Goal: Task Accomplishment & Management: Manage account settings

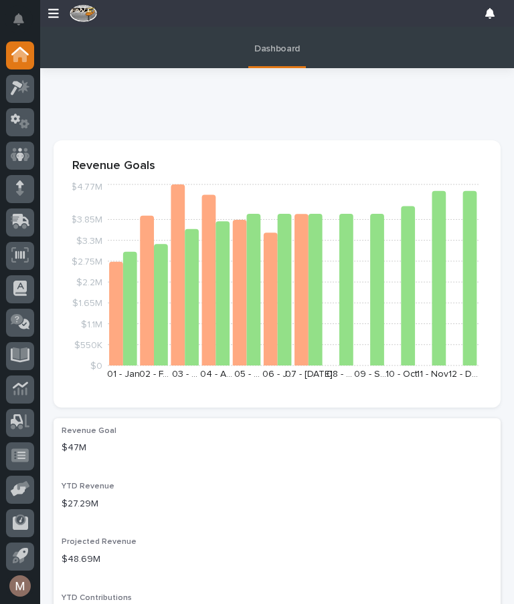
scroll to position [27, 0]
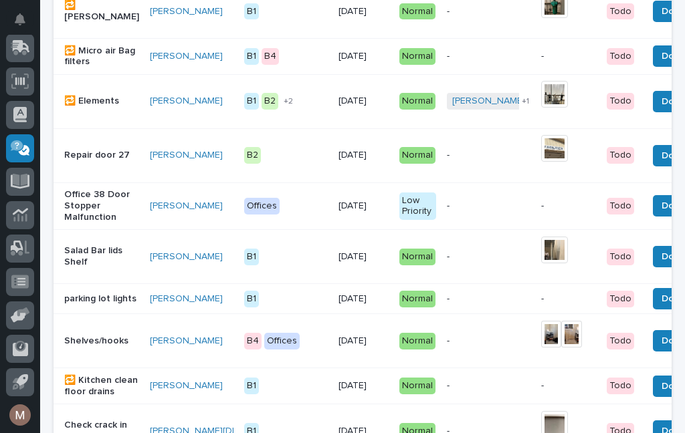
scroll to position [296, 0]
click at [73, 305] on p "parking lot lights" at bounding box center [101, 299] width 75 height 11
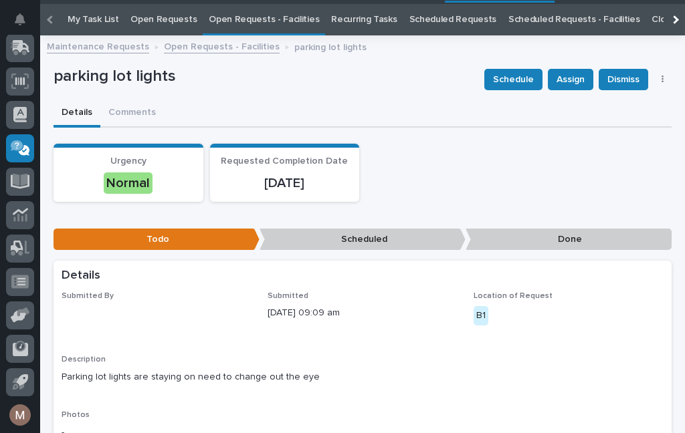
scroll to position [43, 0]
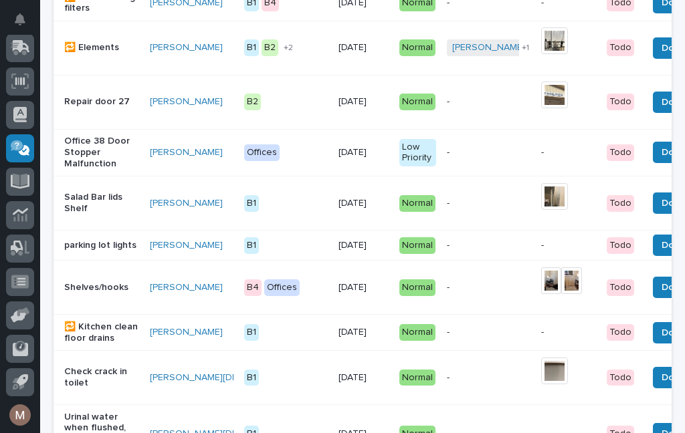
scroll to position [350, 0]
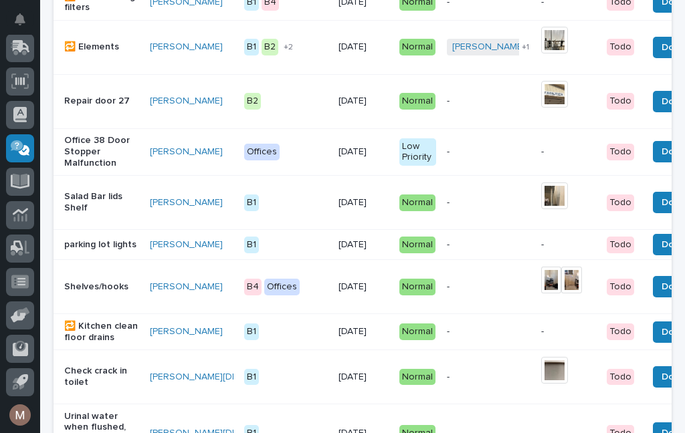
click at [653, 243] on button "Done" at bounding box center [673, 244] width 41 height 21
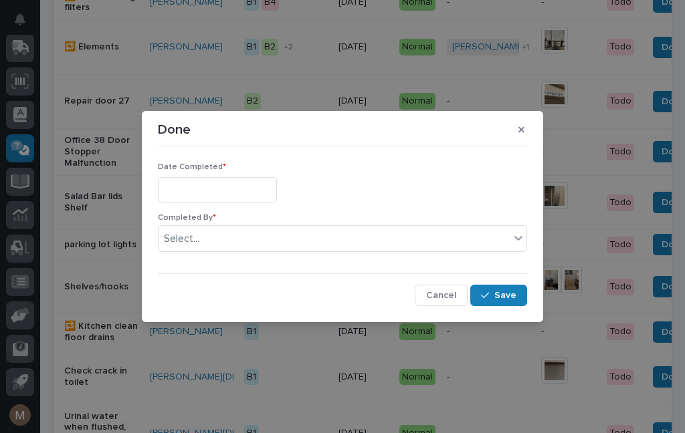
click at [212, 189] on input "text" at bounding box center [217, 189] width 119 height 25
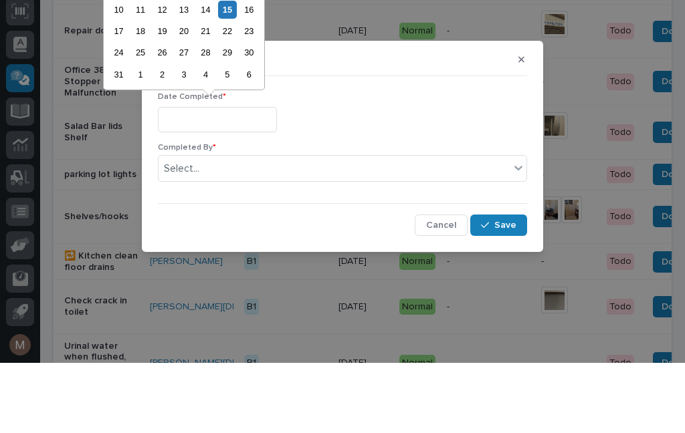
click at [224, 71] on div "15" at bounding box center [227, 80] width 18 height 18
type input "**********"
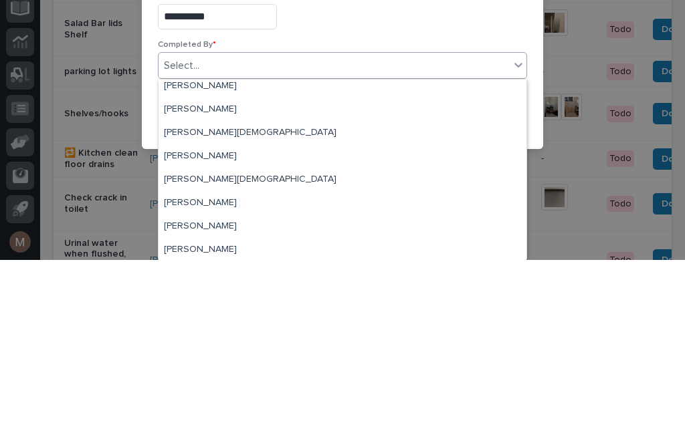
scroll to position [35, 0]
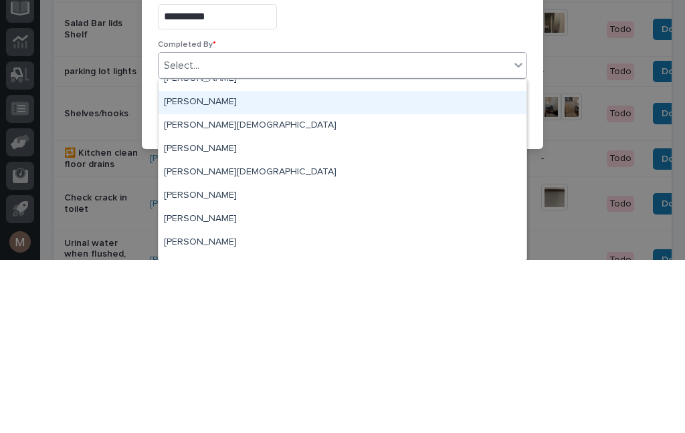
click at [199, 264] on div "[PERSON_NAME]" at bounding box center [342, 275] width 368 height 23
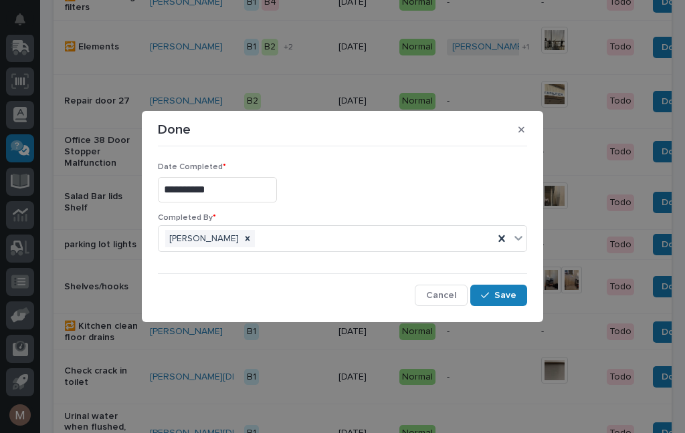
click at [514, 293] on span "Save" at bounding box center [505, 296] width 22 height 12
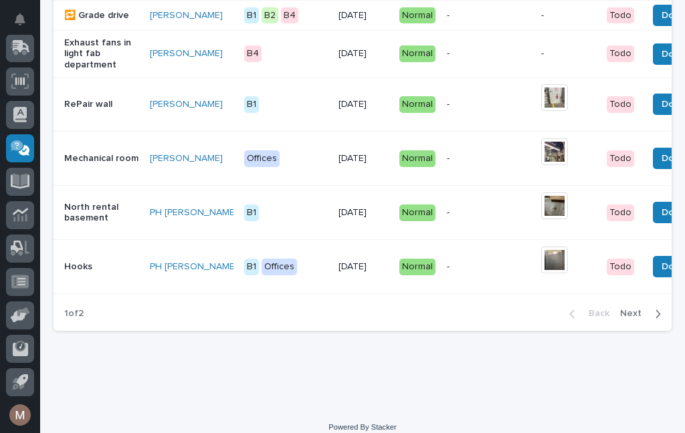
scroll to position [1375, 0]
click at [656, 316] on icon "button" at bounding box center [658, 314] width 6 height 12
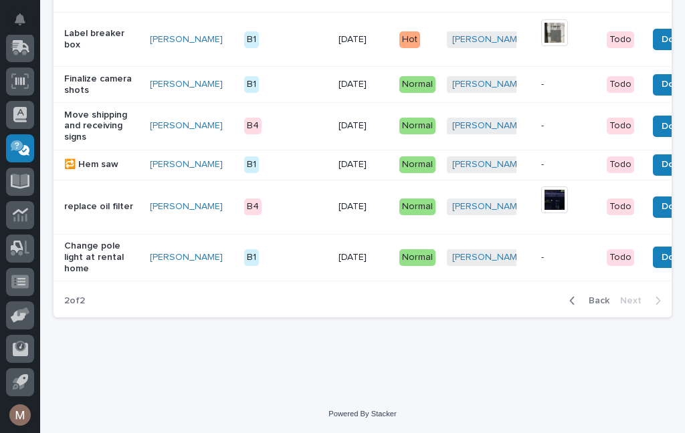
scroll to position [748, 0]
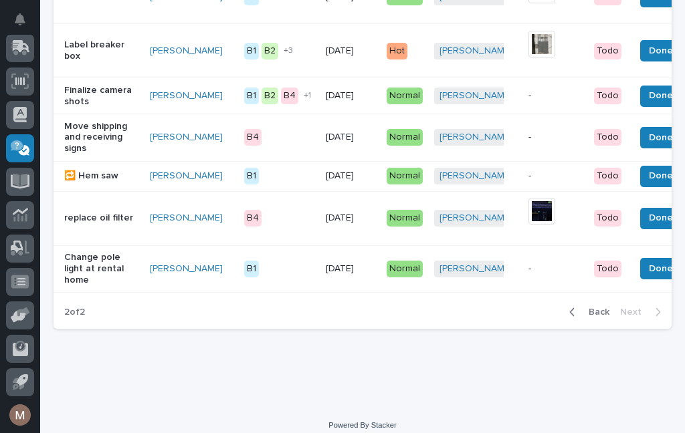
click at [649, 261] on span "Done" at bounding box center [661, 269] width 24 height 16
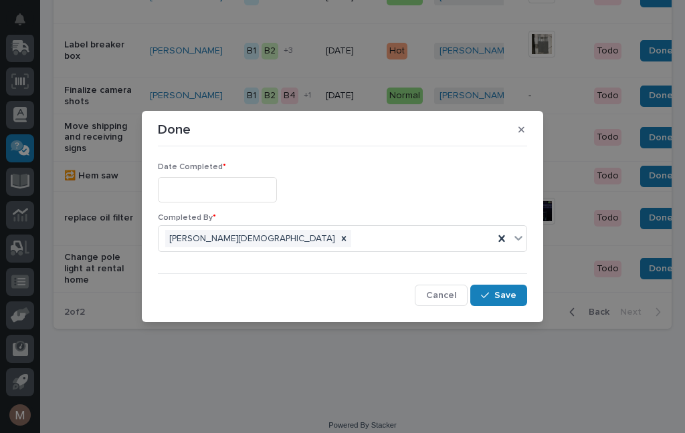
click at [214, 197] on input "text" at bounding box center [217, 189] width 119 height 25
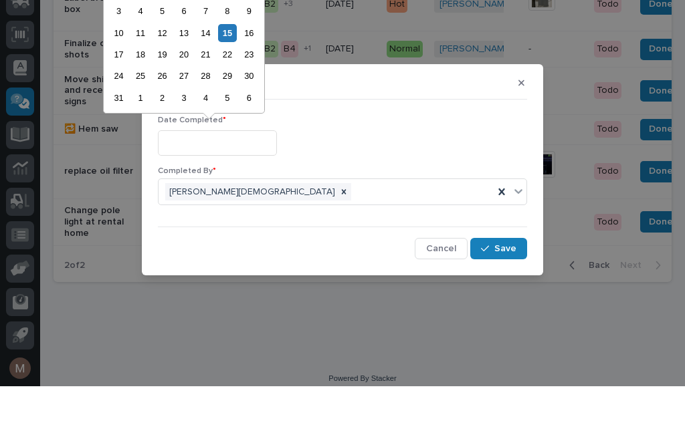
click at [233, 71] on div "15" at bounding box center [227, 80] width 18 height 18
type input "**********"
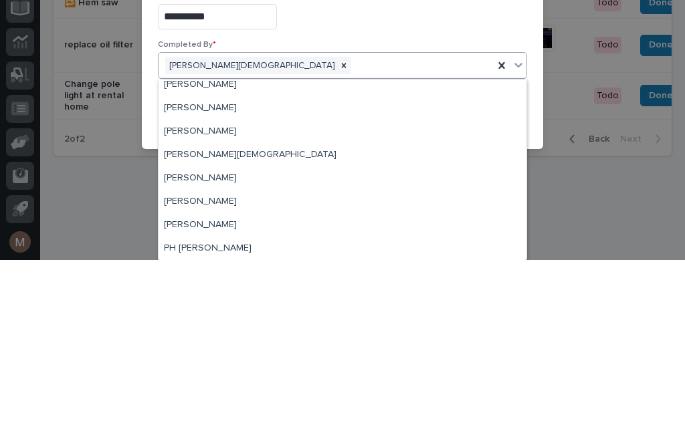
scroll to position [30, 0]
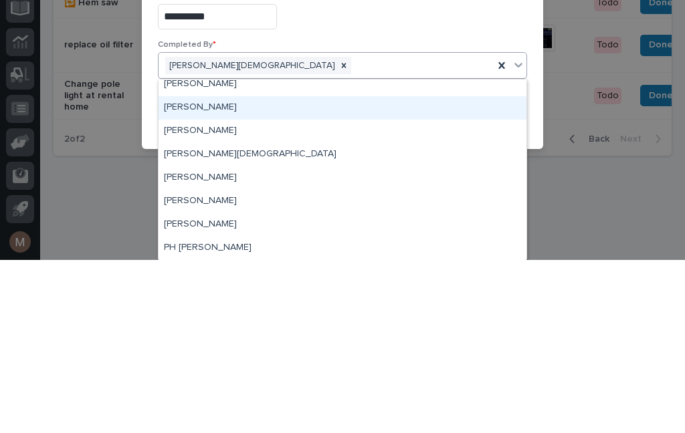
click at [200, 269] on div "Jerry Yoder" at bounding box center [342, 280] width 368 height 23
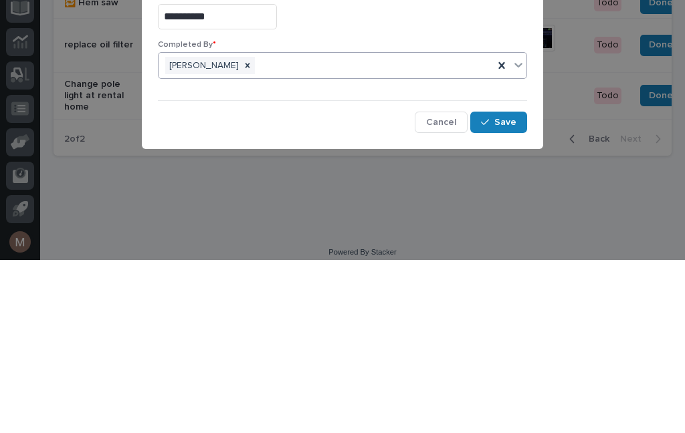
click at [505, 290] on span "Save" at bounding box center [505, 296] width 22 height 12
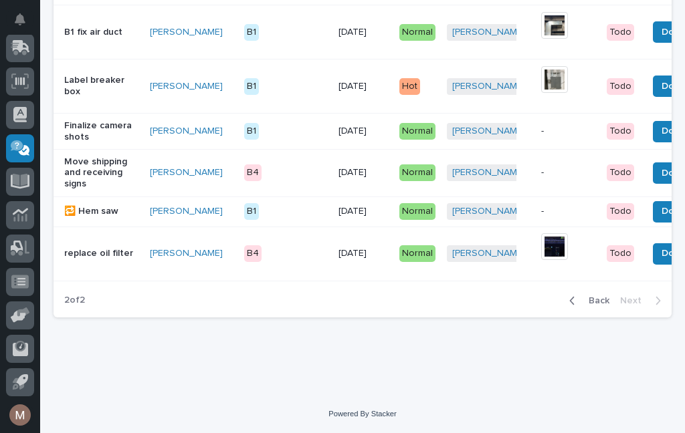
scroll to position [702, 0]
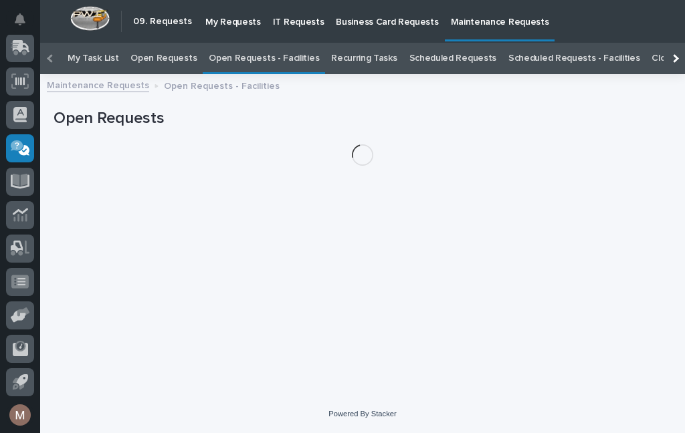
scroll to position [43, 0]
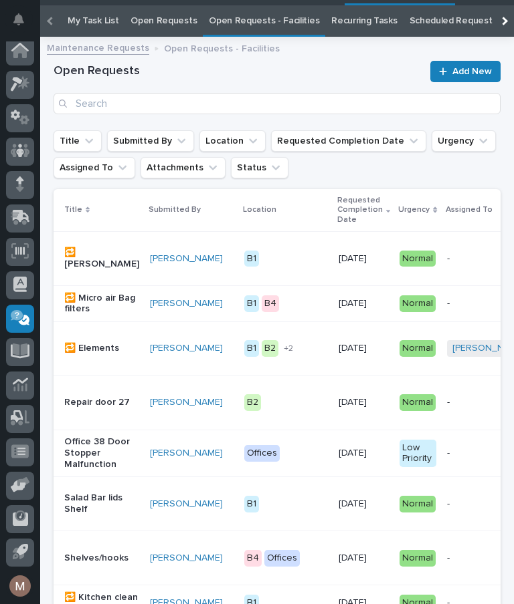
scroll to position [68, 0]
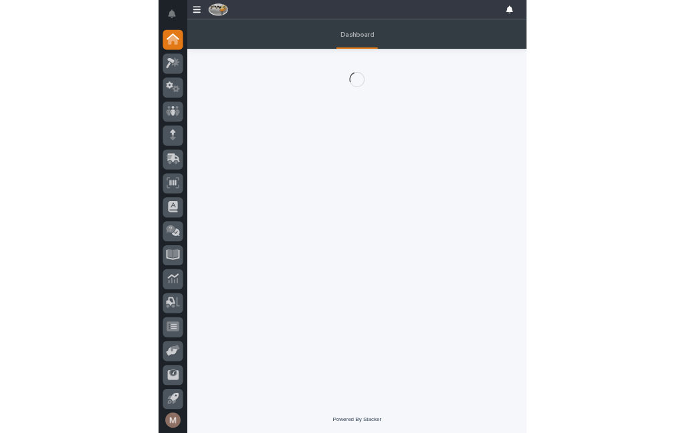
scroll to position [27, 0]
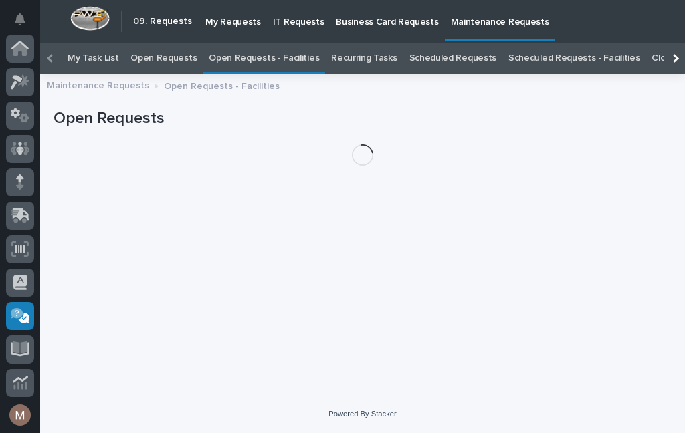
scroll to position [168, 0]
